Goal: Task Accomplishment & Management: Manage account settings

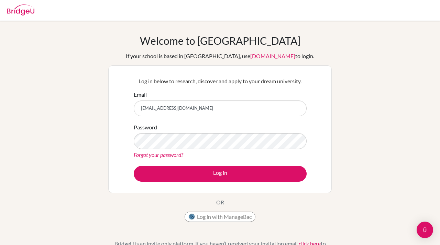
click at [134, 166] on button "Log in" at bounding box center [220, 174] width 173 height 16
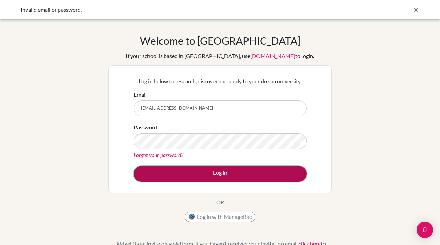
click at [218, 171] on button "Log in" at bounding box center [220, 174] width 173 height 16
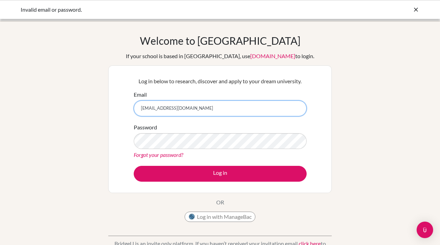
type input "[EMAIL_ADDRESS][DOMAIN_NAME]"
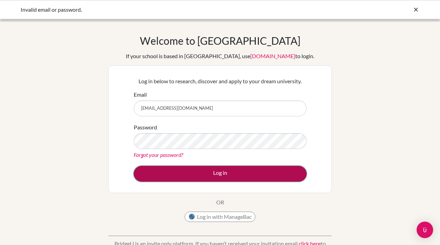
click at [211, 178] on button "Log in" at bounding box center [220, 174] width 173 height 16
